Goal: Navigation & Orientation: Find specific page/section

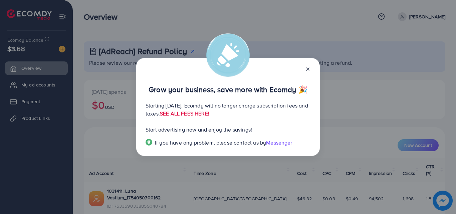
click at [309, 65] on div at bounding box center [305, 69] width 11 height 8
click at [309, 67] on icon at bounding box center [307, 68] width 5 height 5
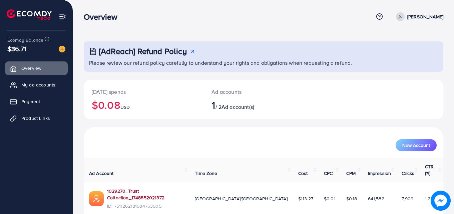
click at [136, 188] on link "1029270_Trust Collection_1748852021372" at bounding box center [145, 195] width 77 height 14
